Goal: Check status: Check status

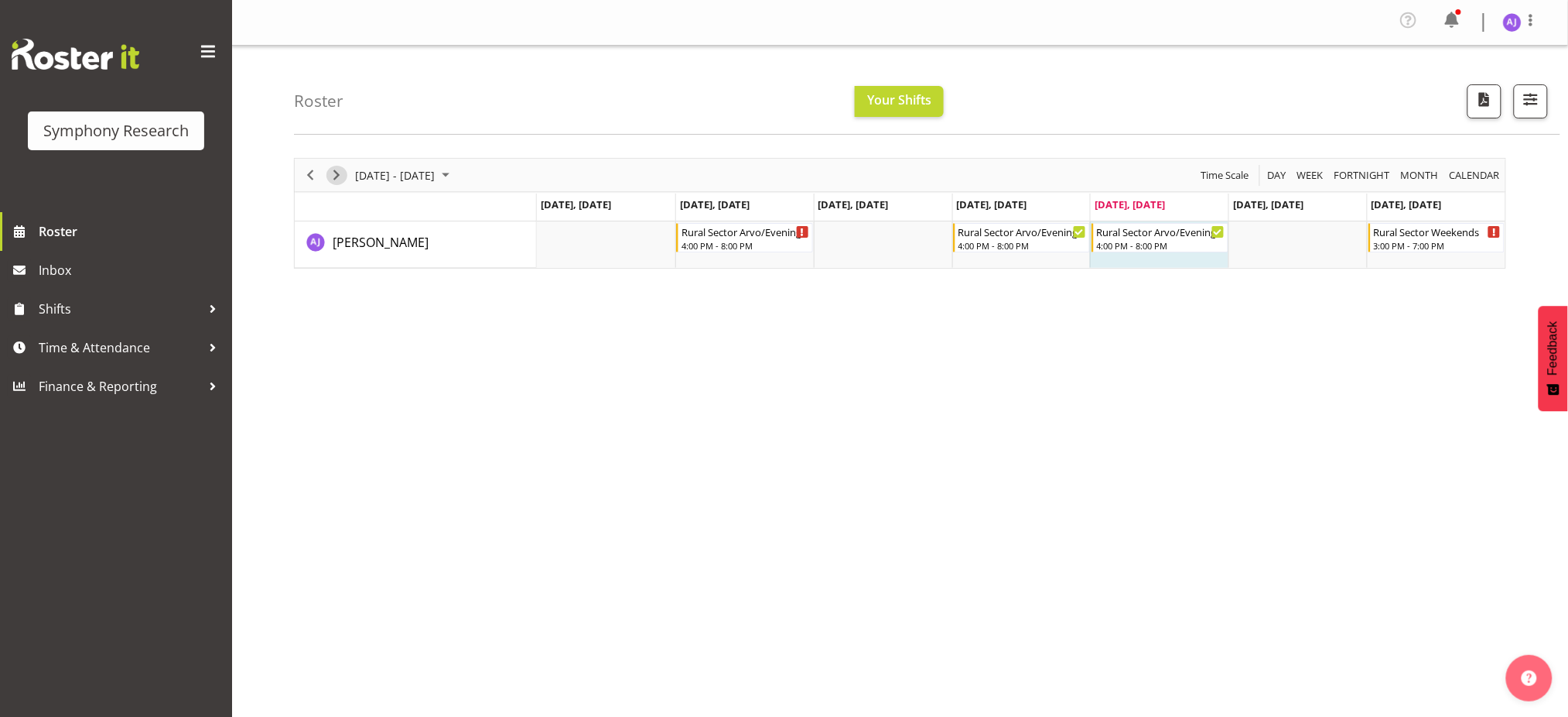
click at [334, 175] on span "Next" at bounding box center [336, 176] width 19 height 19
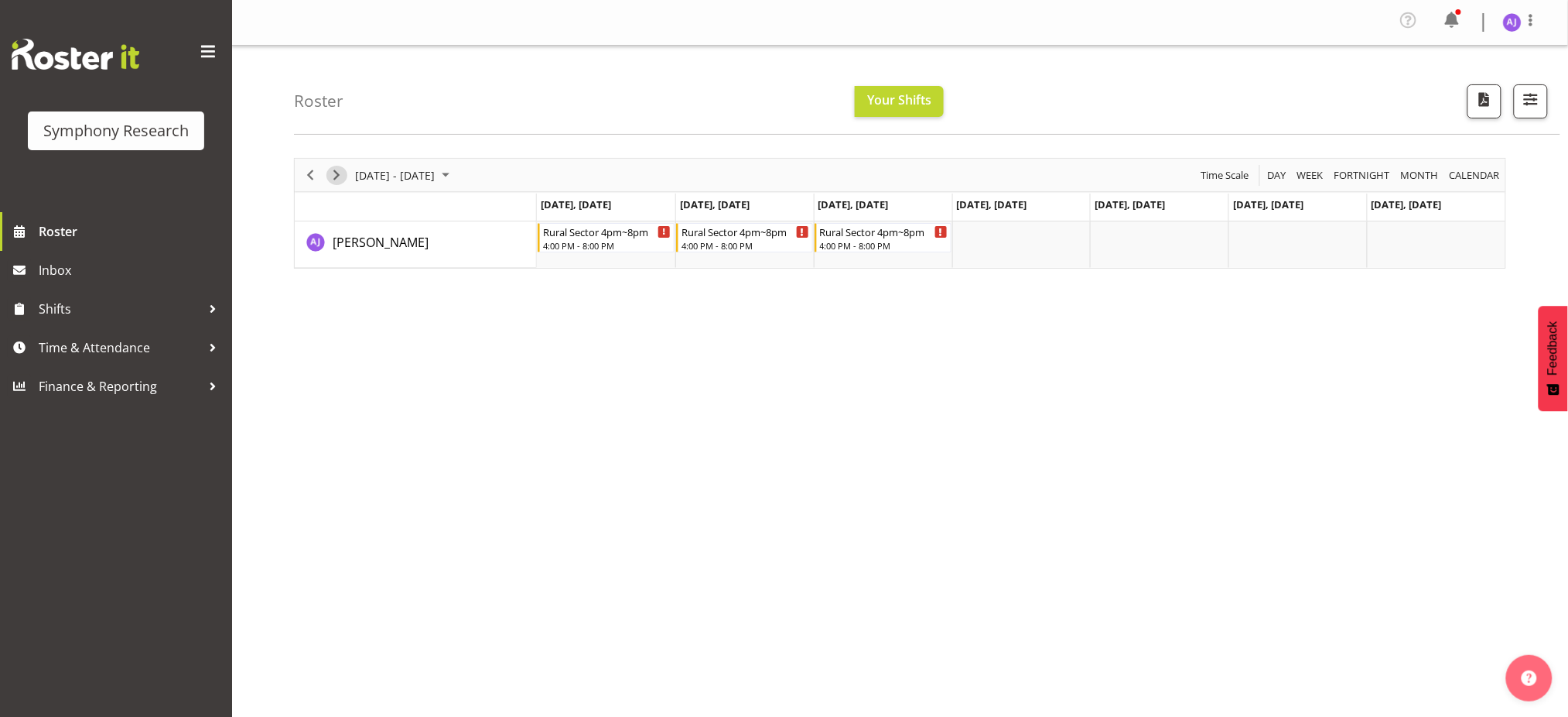
click at [331, 181] on span "Next" at bounding box center [336, 176] width 19 height 19
click at [307, 174] on span "Previous" at bounding box center [309, 176] width 19 height 19
click at [51, 236] on span "Roster" at bounding box center [131, 231] width 186 height 23
